Goal: Information Seeking & Learning: Learn about a topic

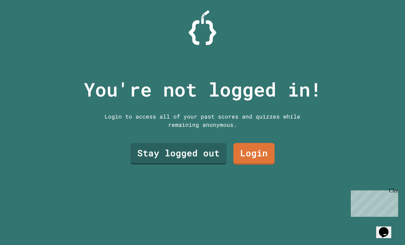
click at [259, 161] on link "Login" at bounding box center [254, 154] width 41 height 22
click at [191, 164] on link "Stay logged out" at bounding box center [178, 154] width 96 height 22
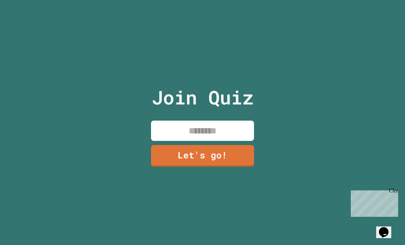
click at [212, 135] on input at bounding box center [202, 131] width 103 height 20
type input "*****"
click at [226, 167] on link "Let's go!" at bounding box center [202, 156] width 103 height 22
click at [203, 0] on div at bounding box center [203, 0] width 0 height 0
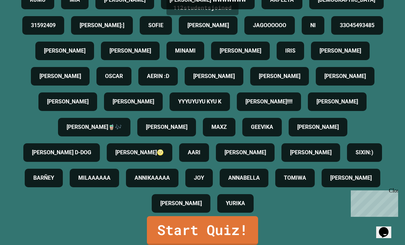
click at [252, 243] on link "Start Quiz!" at bounding box center [202, 230] width 111 height 29
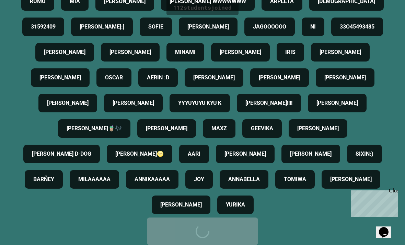
click at [253, 243] on link "Start Quiz!" at bounding box center [202, 230] width 111 height 27
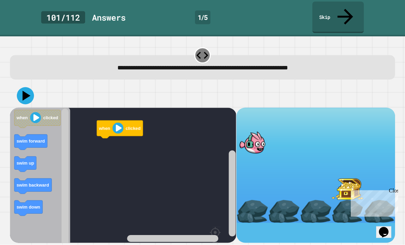
scroll to position [22, 0]
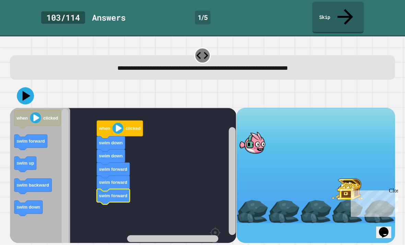
click at [24, 91] on icon at bounding box center [27, 96] width 8 height 10
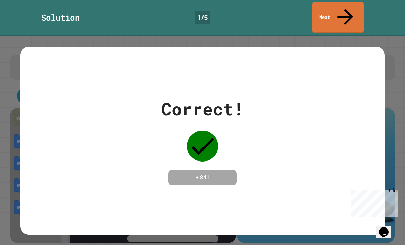
click at [340, 100] on div "Correct! + 841" at bounding box center [202, 140] width 365 height 89
click at [353, 8] on link "Next" at bounding box center [338, 18] width 52 height 32
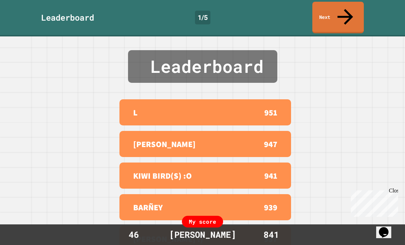
click at [353, 17] on link "Next" at bounding box center [338, 18] width 52 height 32
click at [355, 19] on div "Leaderboard 1 / 5 Next" at bounding box center [202, 18] width 405 height 36
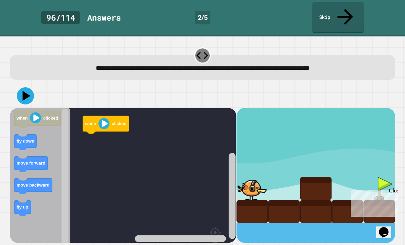
scroll to position [22, 0]
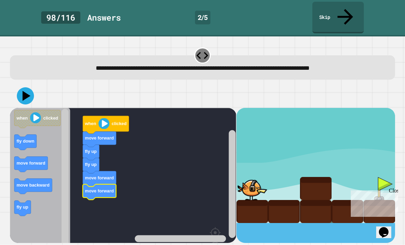
click at [25, 138] on text "fly down" at bounding box center [26, 140] width 18 height 5
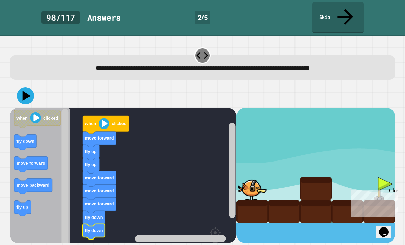
click at [28, 87] on icon at bounding box center [25, 95] width 17 height 17
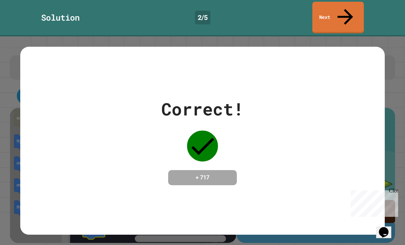
scroll to position [0, 0]
click at [343, 11] on icon at bounding box center [345, 16] width 23 height 23
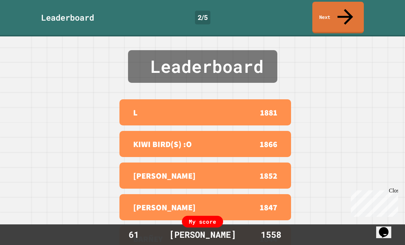
click at [355, 13] on link "Next" at bounding box center [338, 18] width 52 height 32
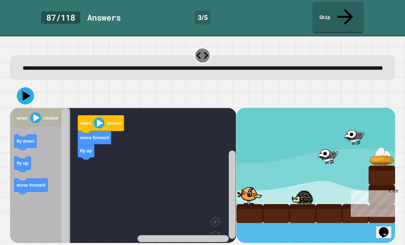
scroll to position [22, 0]
click at [280, 204] on div at bounding box center [276, 213] width 26 height 19
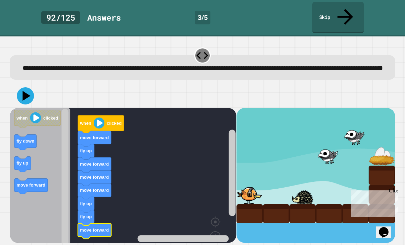
click at [29, 87] on icon at bounding box center [25, 95] width 17 height 17
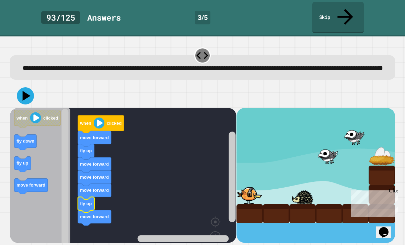
click at [28, 91] on icon at bounding box center [27, 96] width 8 height 10
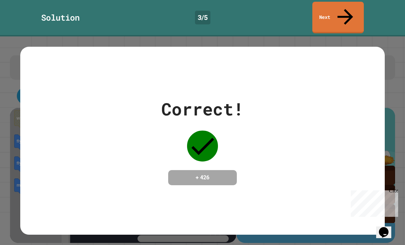
click at [341, 129] on div "Correct! + 426" at bounding box center [202, 140] width 365 height 89
click at [372, 126] on div "Correct! + 426" at bounding box center [202, 140] width 365 height 89
click at [380, 122] on div "Correct! + 426" at bounding box center [202, 140] width 365 height 89
click at [347, 14] on link "Next" at bounding box center [338, 18] width 52 height 32
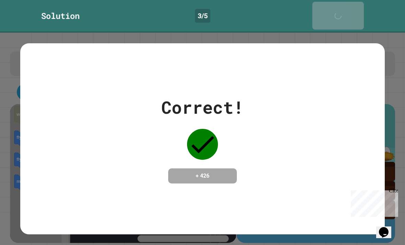
click at [347, 14] on link "Next" at bounding box center [338, 16] width 52 height 28
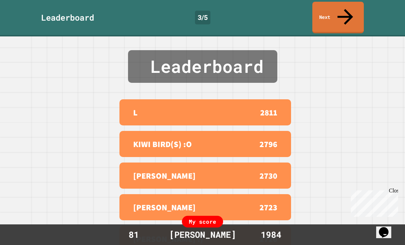
click at [350, 8] on link "Next" at bounding box center [338, 18] width 52 height 32
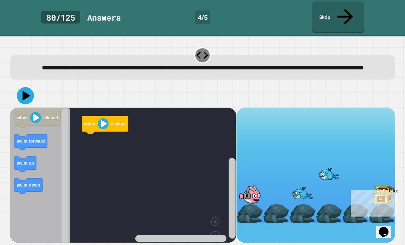
scroll to position [22, 0]
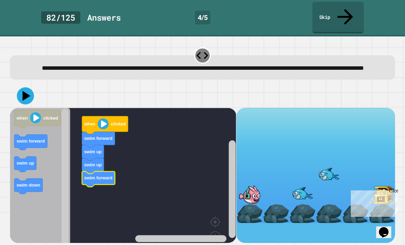
click at [96, 171] on icon "Blockly Workspace" at bounding box center [98, 178] width 33 height 15
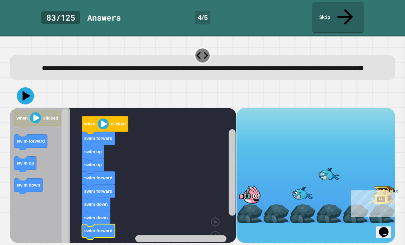
click at [26, 87] on icon at bounding box center [25, 95] width 17 height 17
click at [26, 91] on icon at bounding box center [27, 96] width 8 height 10
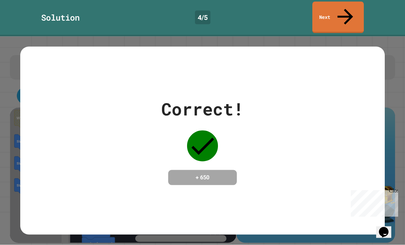
scroll to position [0, 0]
click at [359, 3] on link "Next" at bounding box center [338, 18] width 52 height 32
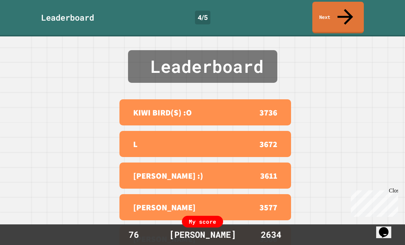
click at [344, 14] on link "Next" at bounding box center [338, 18] width 52 height 32
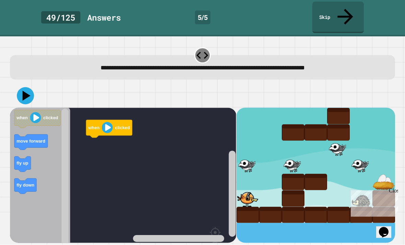
scroll to position [21, 0]
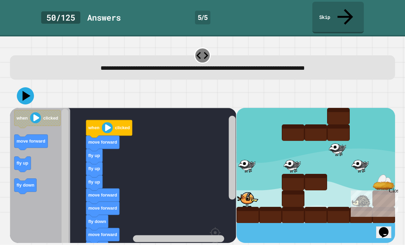
click at [22, 87] on icon at bounding box center [25, 95] width 17 height 17
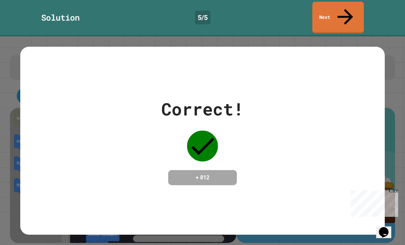
scroll to position [0, 0]
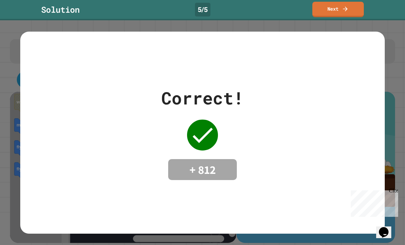
click at [359, 11] on link "Next" at bounding box center [338, 9] width 52 height 15
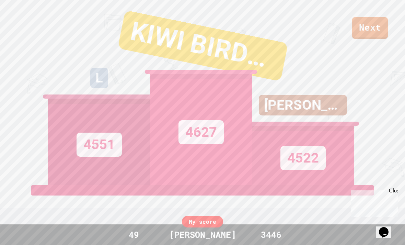
click at [384, 24] on link "Next" at bounding box center [370, 28] width 36 height 22
